Goal: Information Seeking & Learning: Learn about a topic

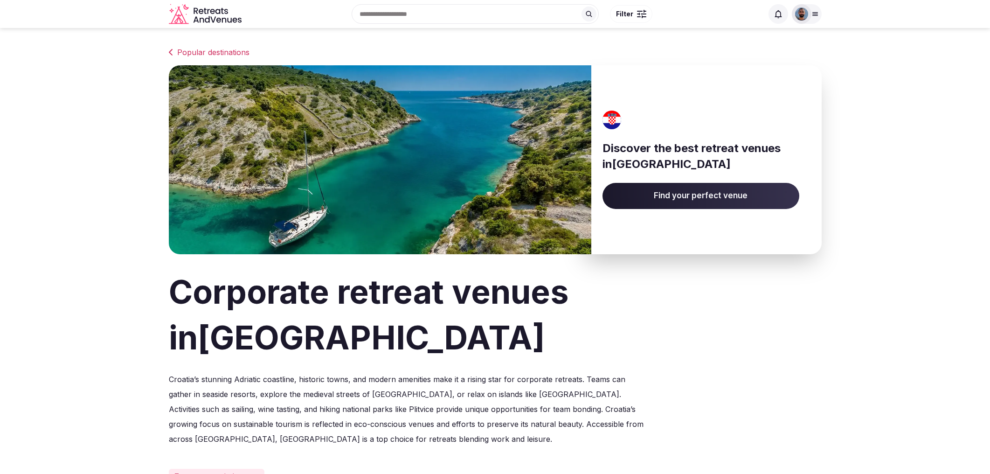
click at [810, 17] on div at bounding box center [802, 14] width 20 height 20
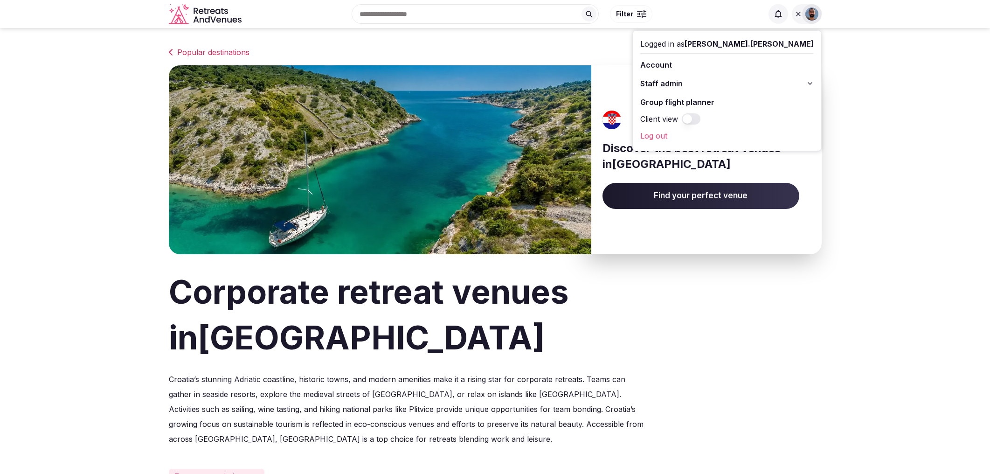
click at [733, 136] on link "Log out" at bounding box center [726, 135] width 173 height 15
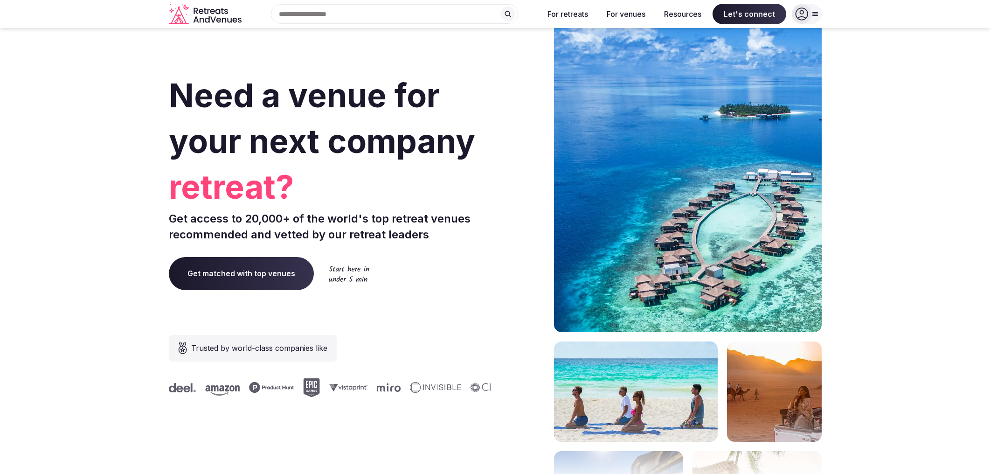
click at [431, 14] on input "text" at bounding box center [394, 14] width 247 height 20
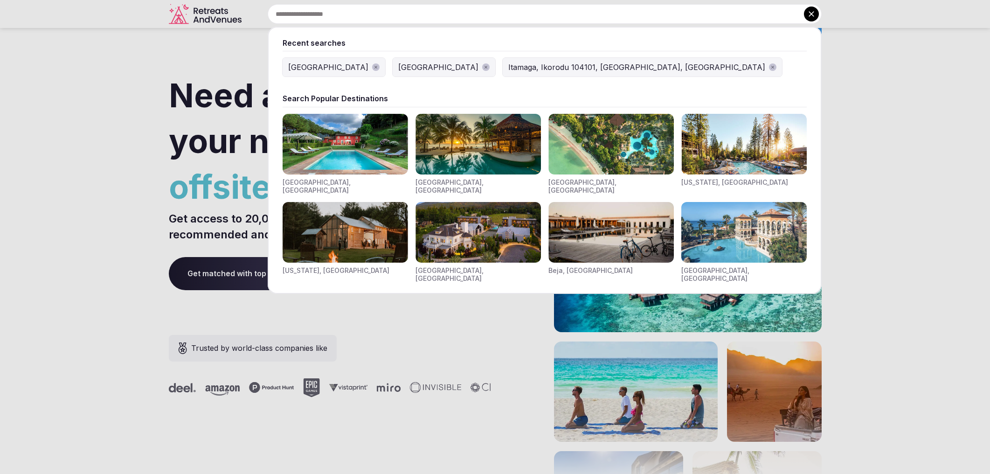
click at [355, 143] on img "Visit venues for Toscana, Italy" at bounding box center [345, 144] width 125 height 61
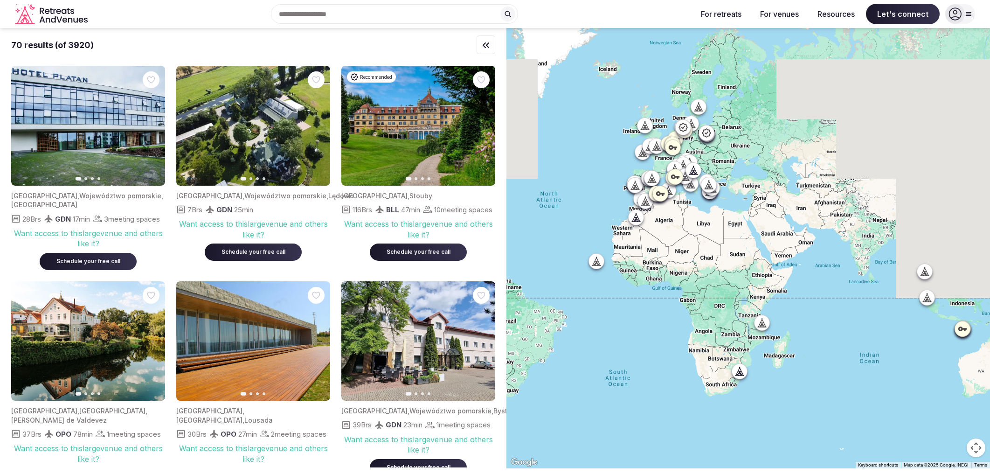
click at [707, 185] on icon at bounding box center [707, 184] width 4 height 8
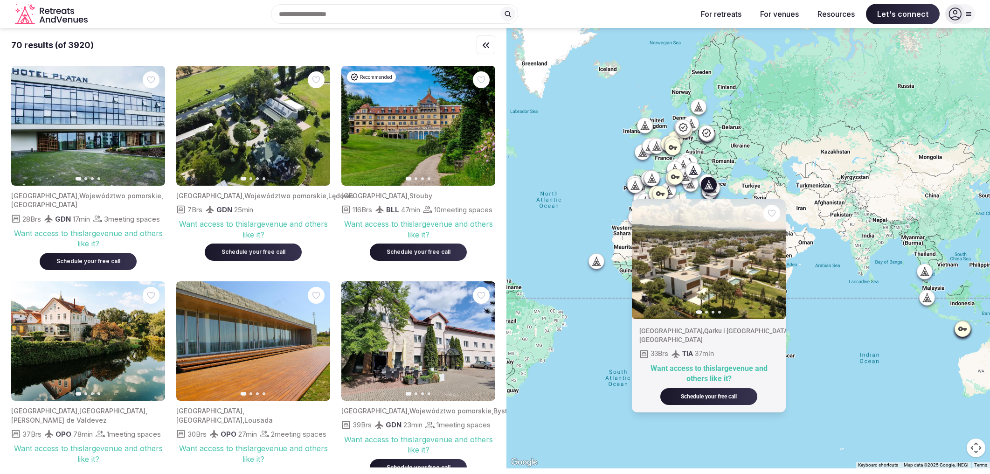
click at [772, 259] on icon "button" at bounding box center [772, 258] width 7 height 7
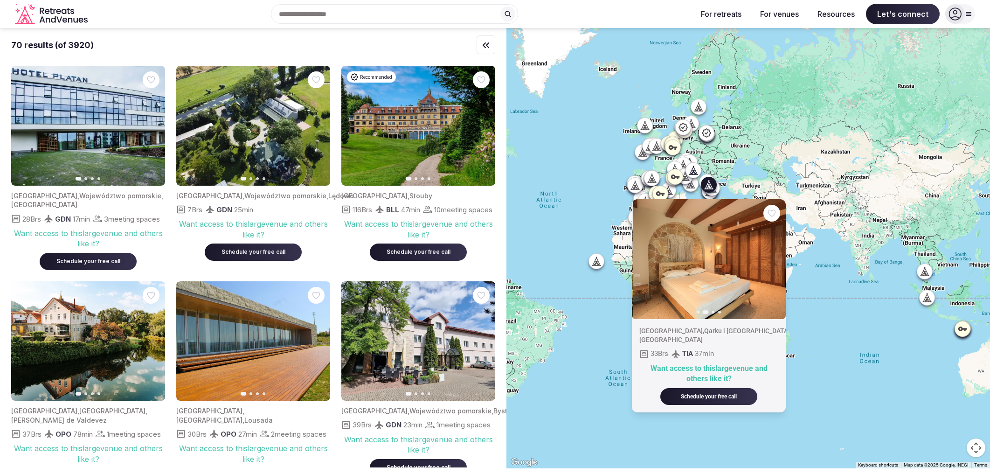
click at [772, 259] on icon "button" at bounding box center [772, 258] width 7 height 7
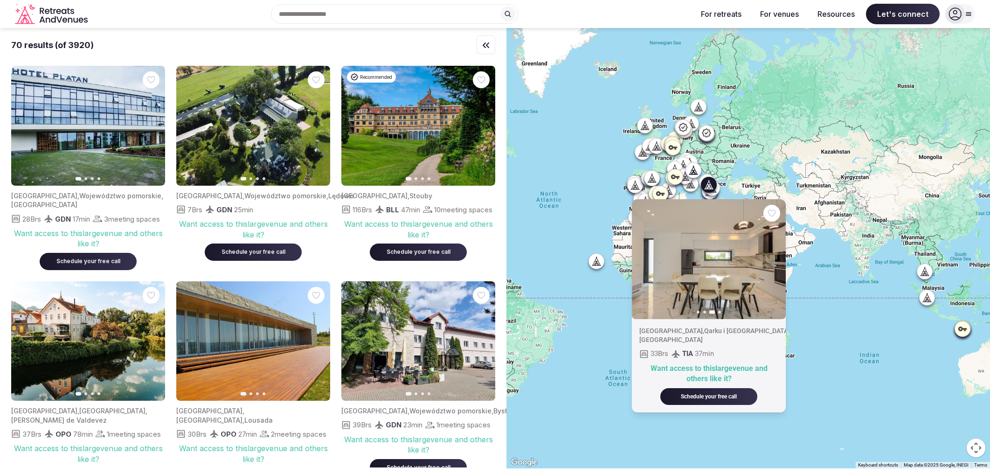
click at [773, 259] on icon "button" at bounding box center [772, 258] width 7 height 7
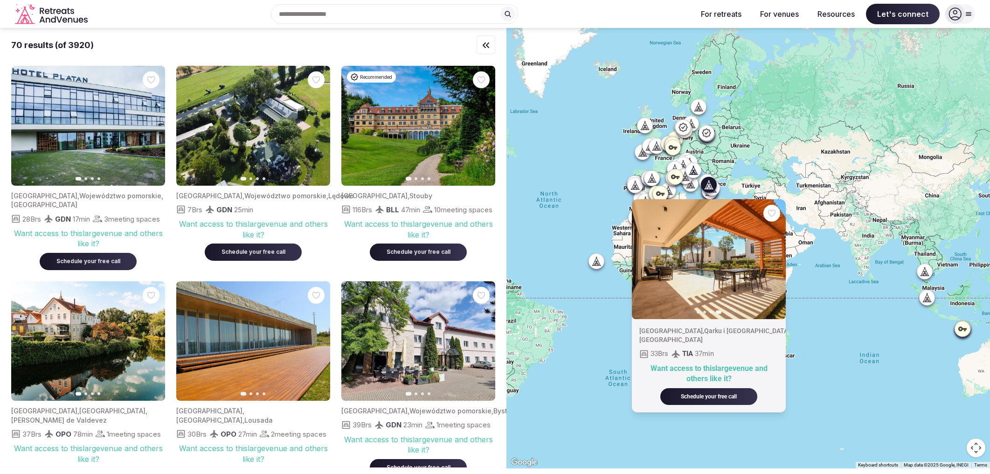
click at [410, 50] on div "70 results (of 3920)" at bounding box center [253, 45] width 484 height 12
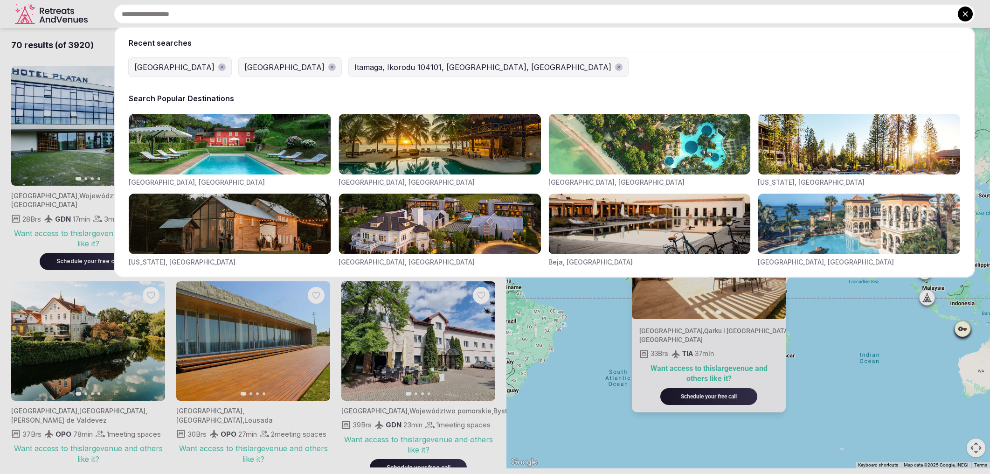
click at [420, 15] on div "Recent searches [GEOGRAPHIC_DATA] [GEOGRAPHIC_DATA] [GEOGRAPHIC_DATA], [GEOGRAP…" at bounding box center [533, 14] width 884 height 20
click at [93, 240] on div at bounding box center [495, 237] width 990 height 474
